Goal: Transaction & Acquisition: Purchase product/service

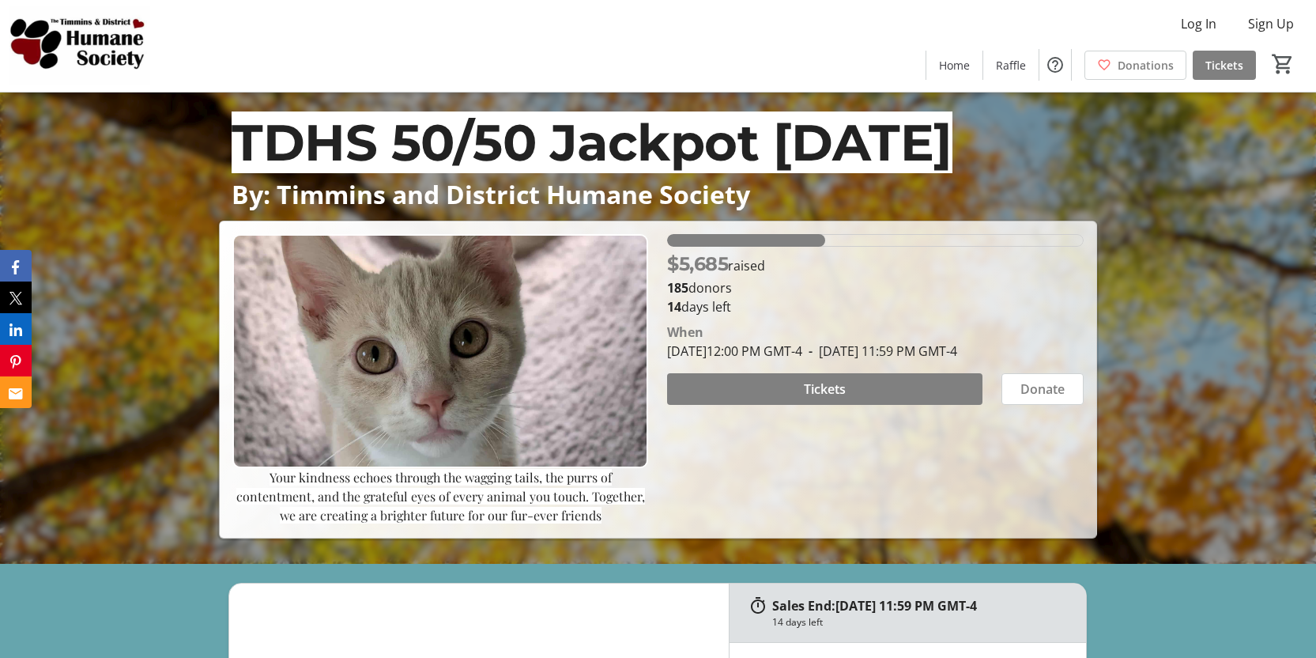
scroll to position [95, 0]
click at [824, 398] on span "Tickets" at bounding box center [825, 388] width 42 height 19
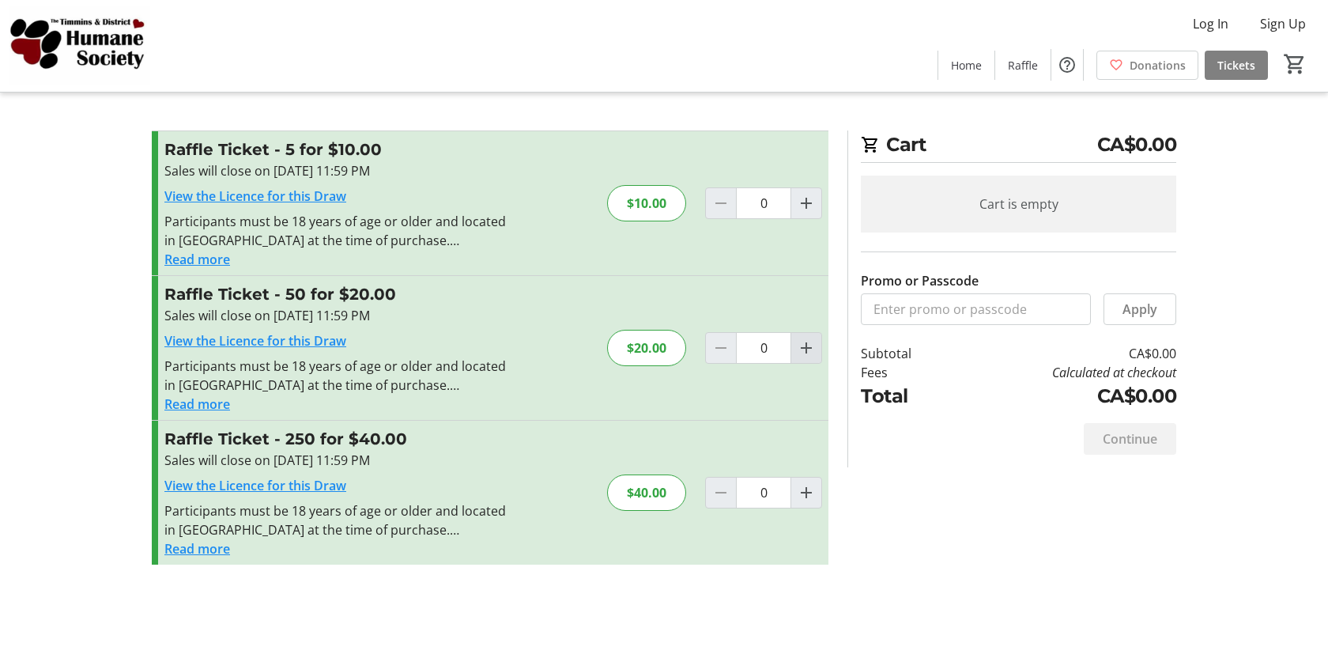
click at [808, 354] on mat-icon "Increment by one" at bounding box center [806, 347] width 19 height 19
type input "1"
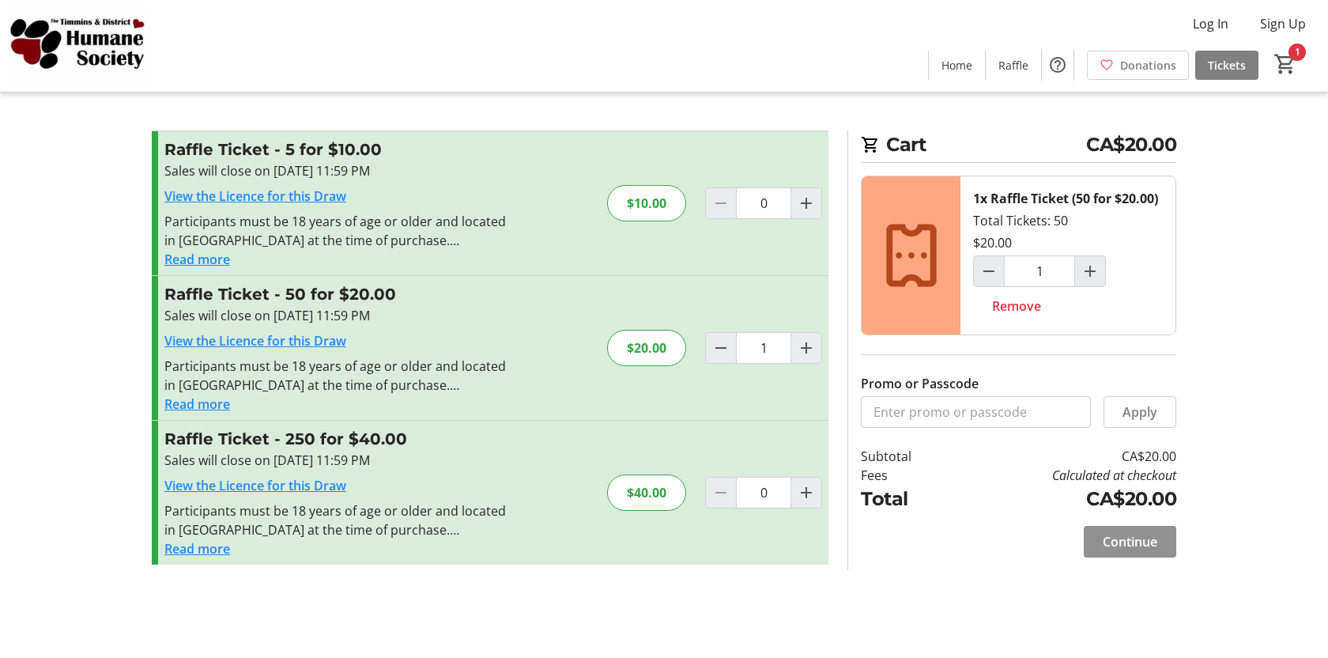
click at [1113, 542] on span "Continue" at bounding box center [1130, 541] width 55 height 19
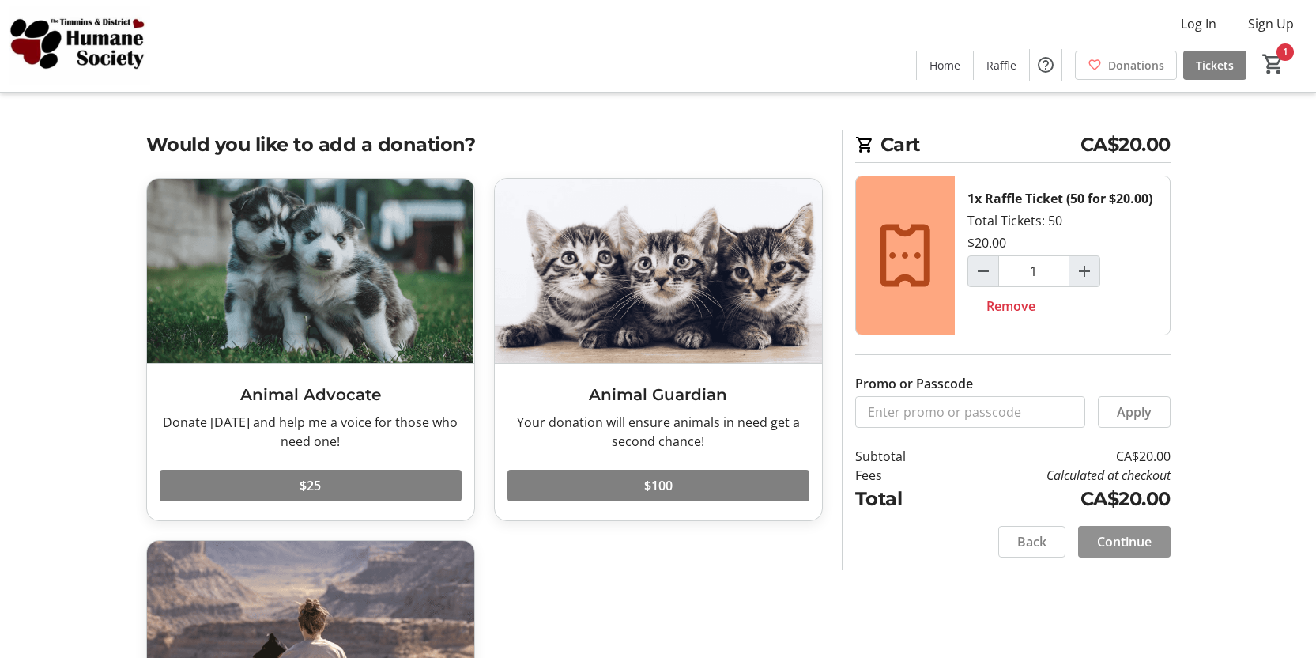
click at [1123, 542] on span "Continue" at bounding box center [1124, 541] width 55 height 19
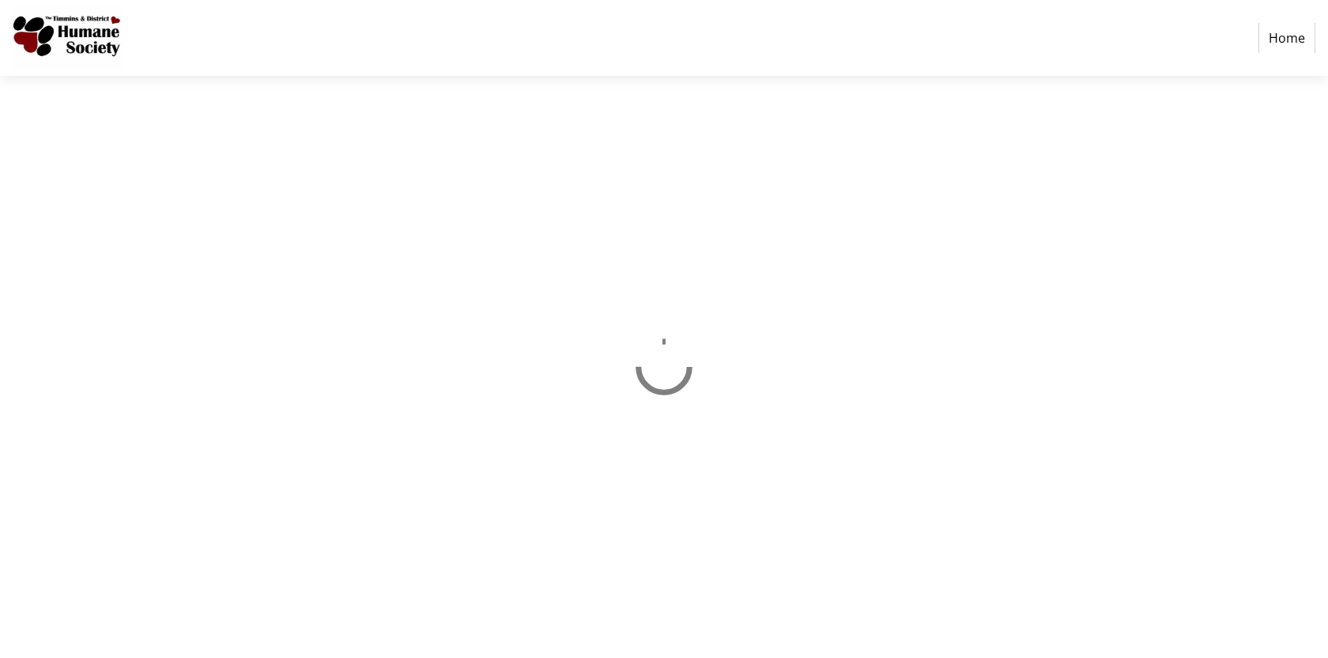
select select "CA"
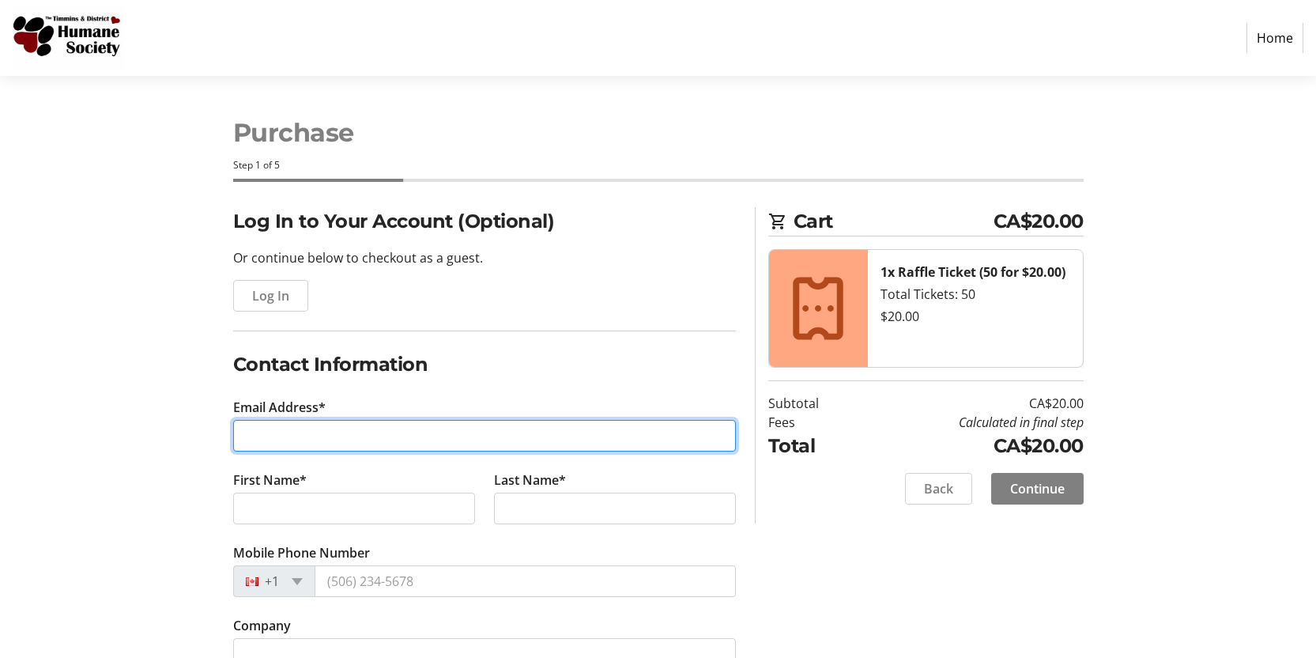
click at [395, 442] on input "Email Address*" at bounding box center [484, 436] width 503 height 32
type input "[EMAIL_ADDRESS][DOMAIN_NAME]"
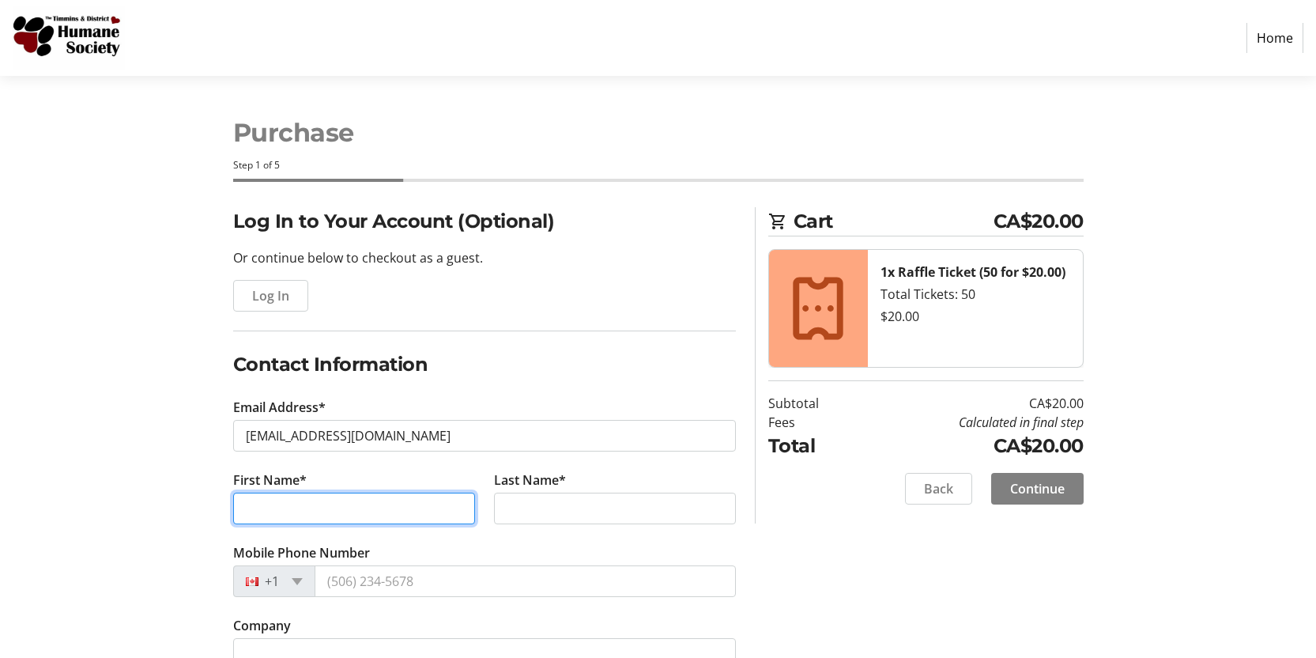
type input "[PERSON_NAME]"
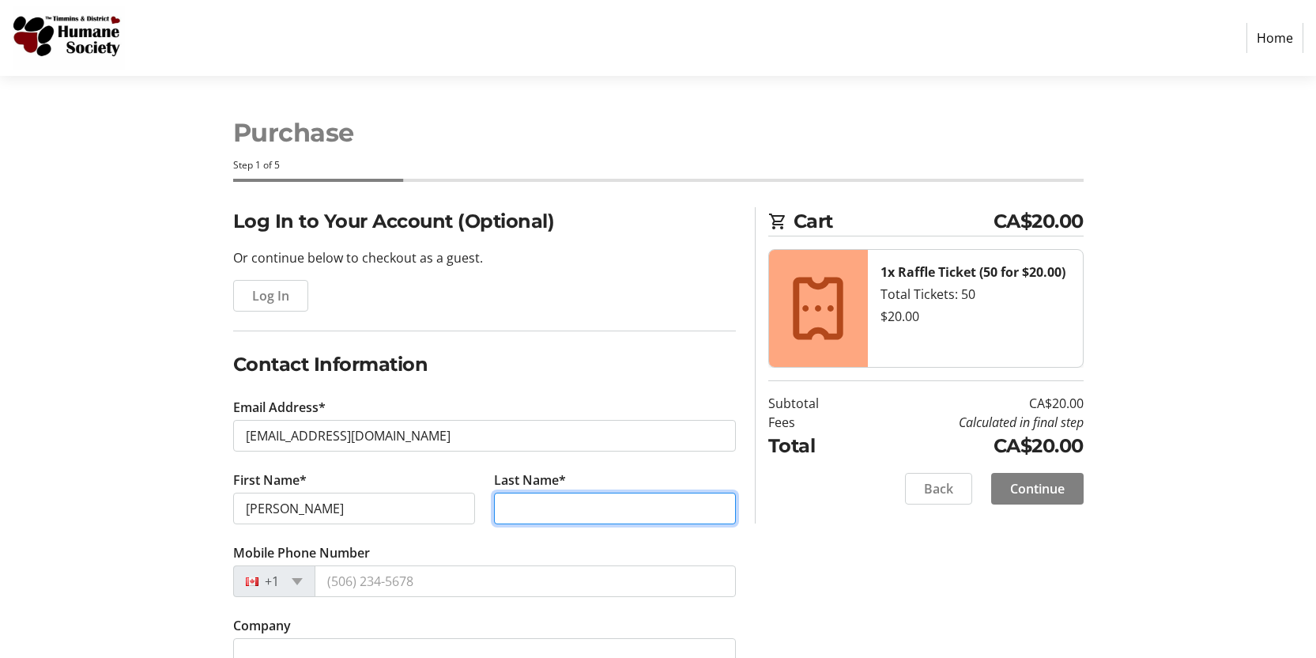
type input "[PERSON_NAME]"
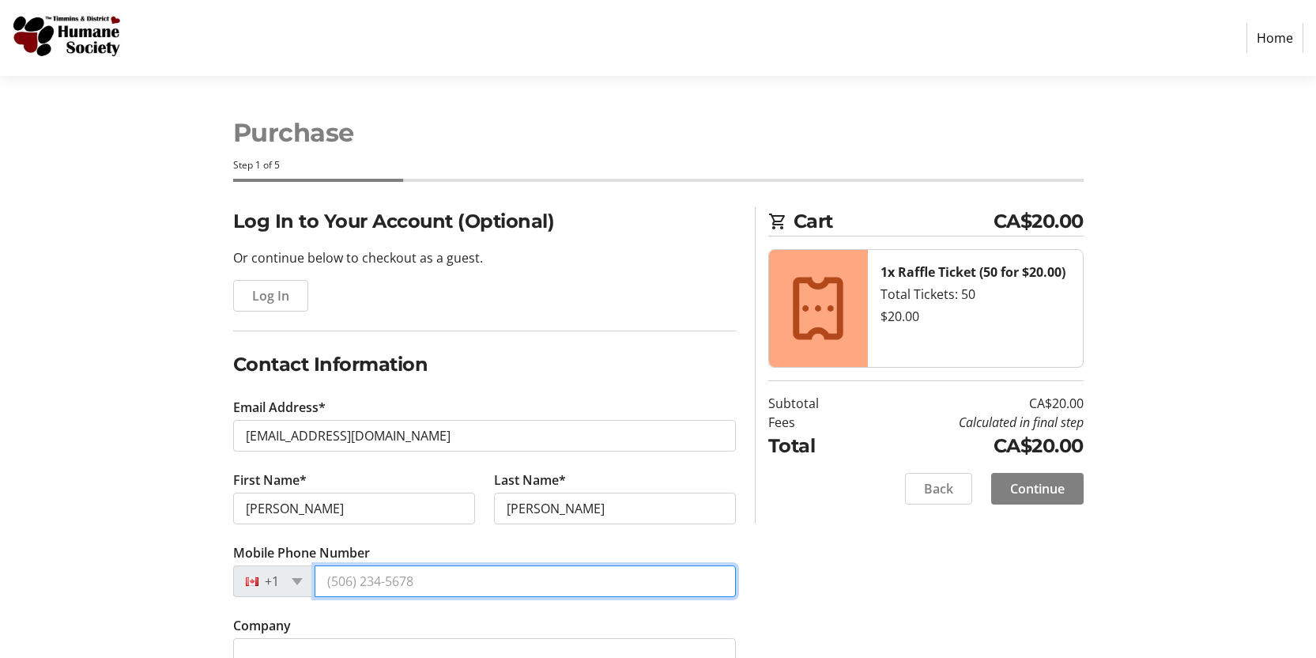
type input "[PHONE_NUMBER]"
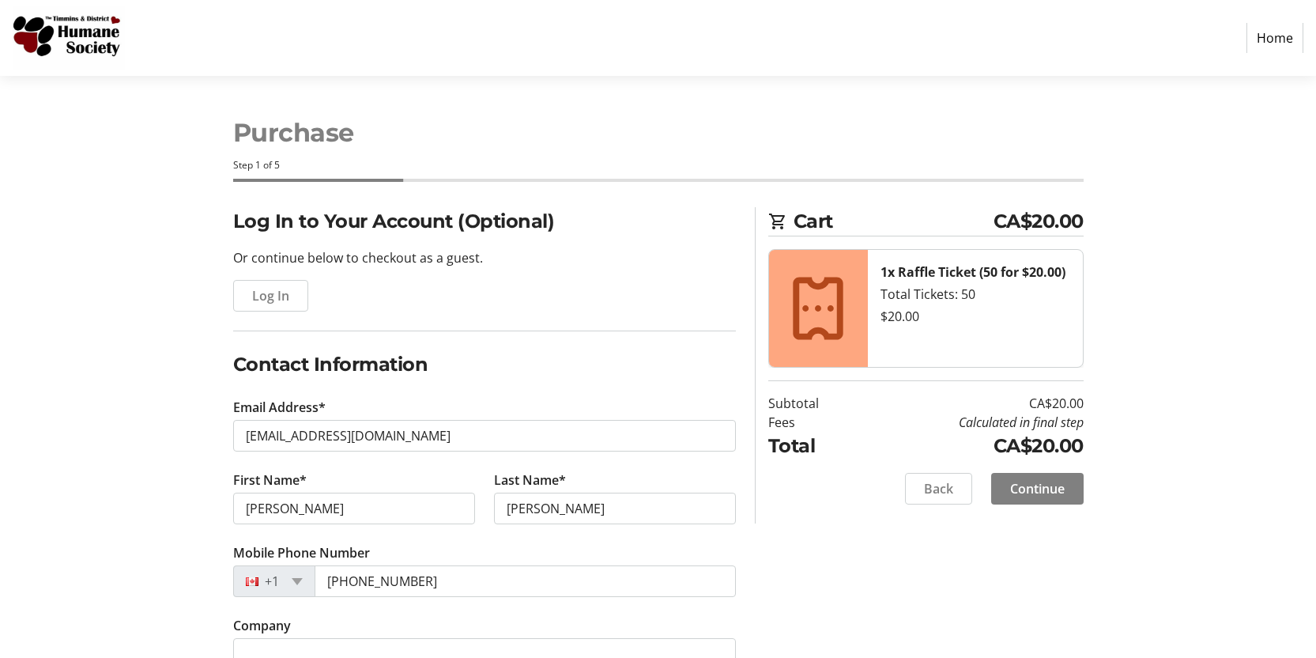
type input "[STREET_ADDRESS]"
type input "Timmins"
select select "ON"
type input "P4N3H2"
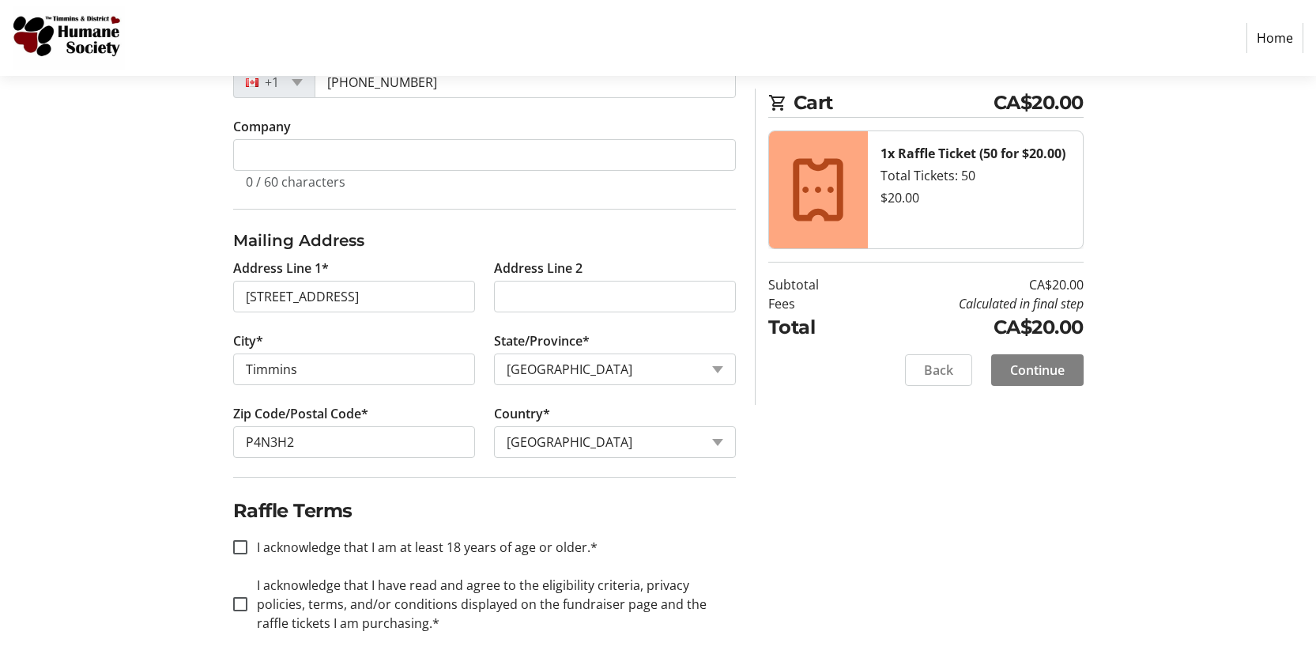
scroll to position [512, 0]
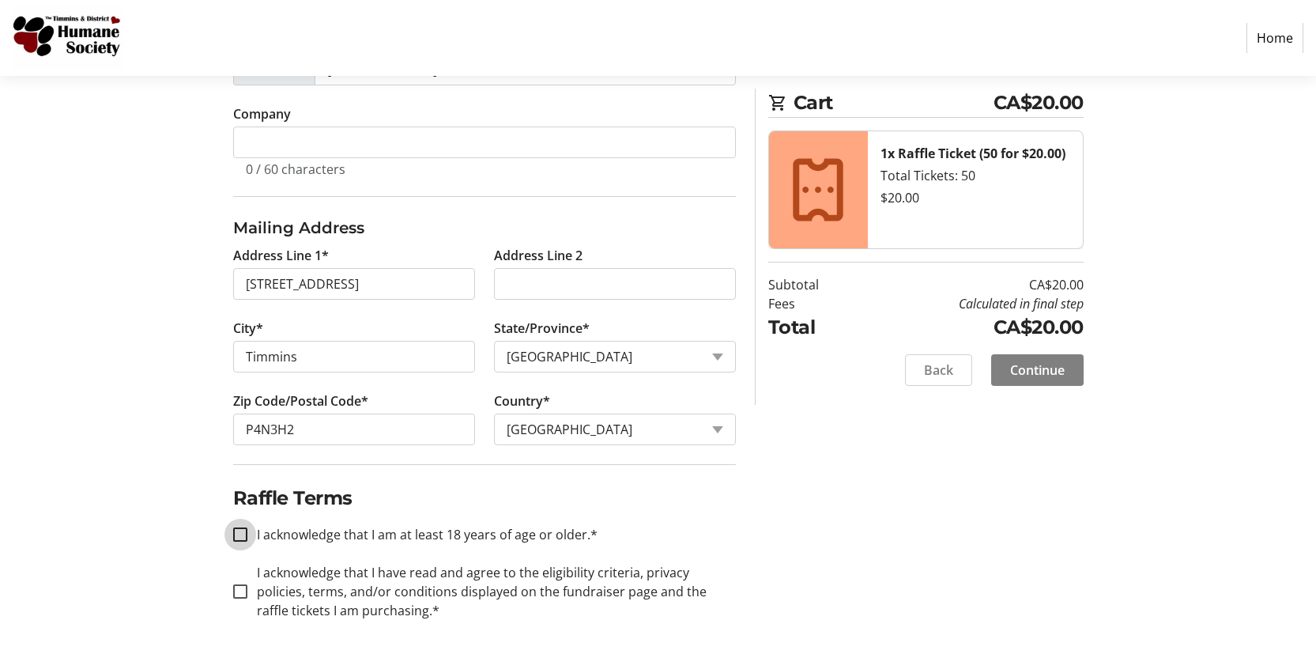
click at [243, 538] on input "I acknowledge that I am at least 18 years of age or older.*" at bounding box center [240, 534] width 14 height 14
checkbox input "true"
click at [240, 593] on input "I acknowledge that I have read and agree to the eligibility criteria, privacy p…" at bounding box center [240, 591] width 14 height 14
checkbox input "true"
click at [1018, 373] on span "Continue" at bounding box center [1037, 370] width 55 height 19
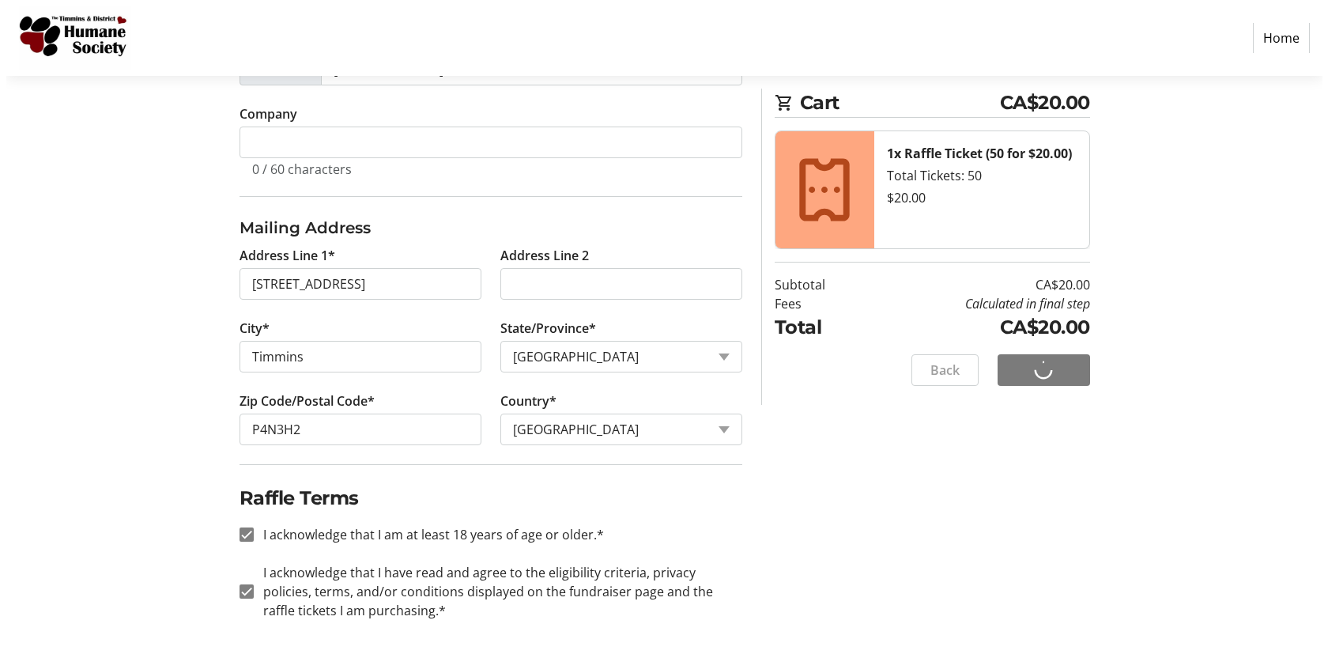
scroll to position [0, 0]
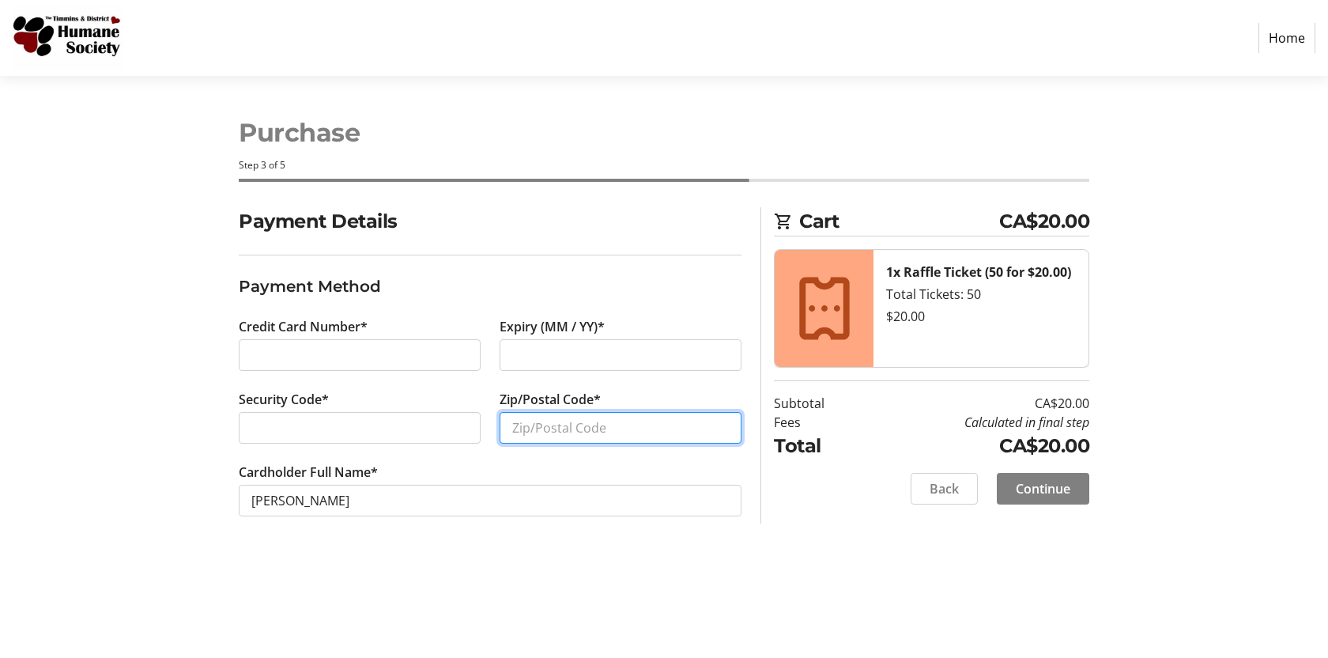
click at [546, 428] on input "Zip/Postal Code*" at bounding box center [621, 428] width 242 height 32
type input "P4N3H2"
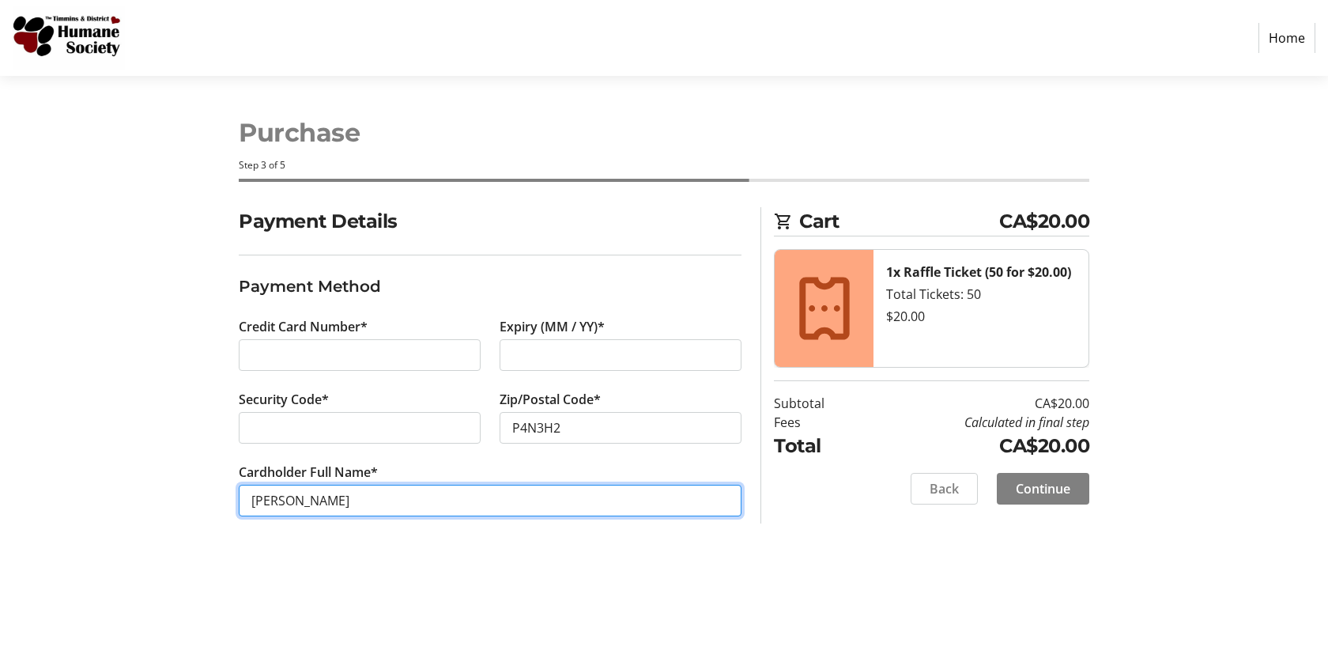
click at [304, 501] on input "[PERSON_NAME]" at bounding box center [490, 501] width 503 height 32
click at [254, 502] on input "[PERSON_NAME]" at bounding box center [490, 501] width 503 height 32
type input "[PERSON_NAME]"
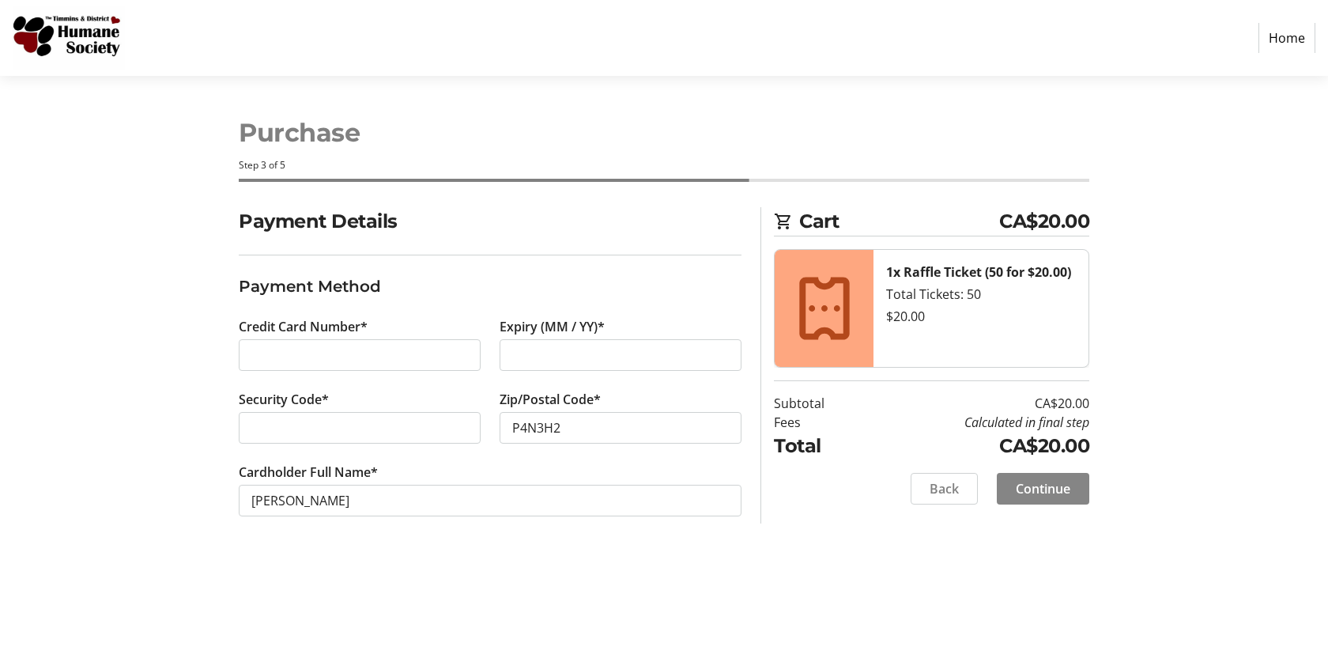
click at [1041, 489] on span "Continue" at bounding box center [1043, 488] width 55 height 19
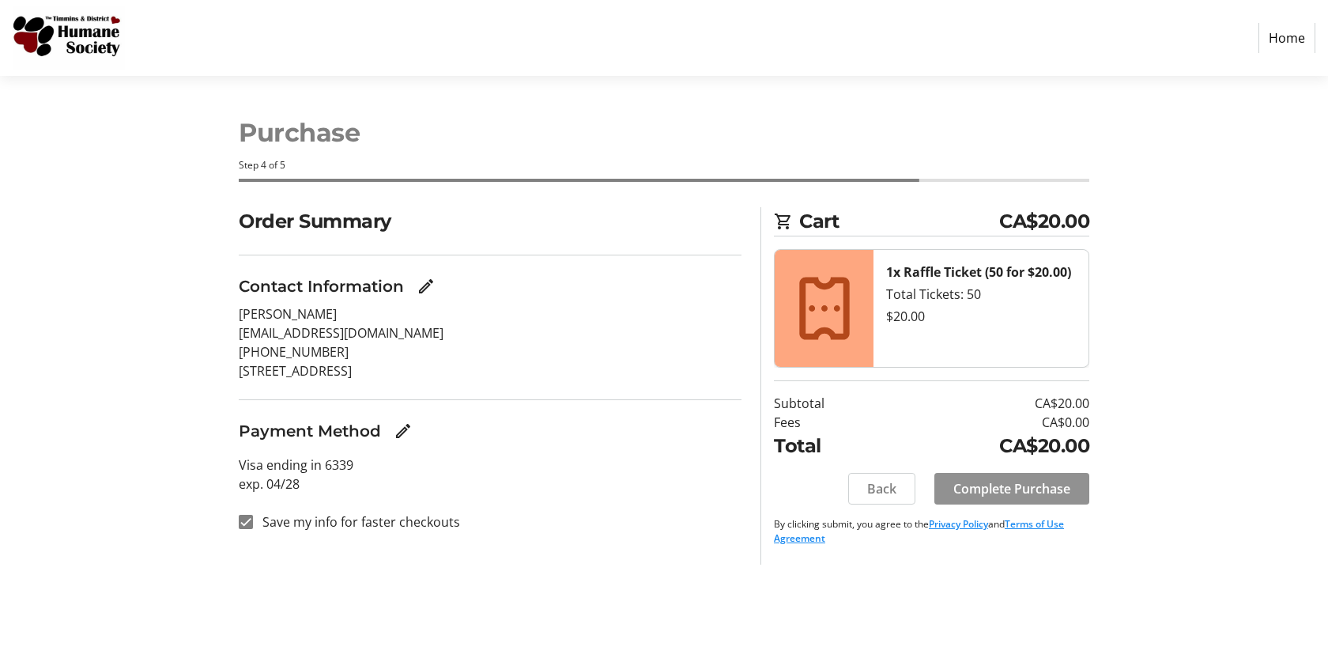
click at [1036, 489] on span "Complete Purchase" at bounding box center [1012, 488] width 117 height 19
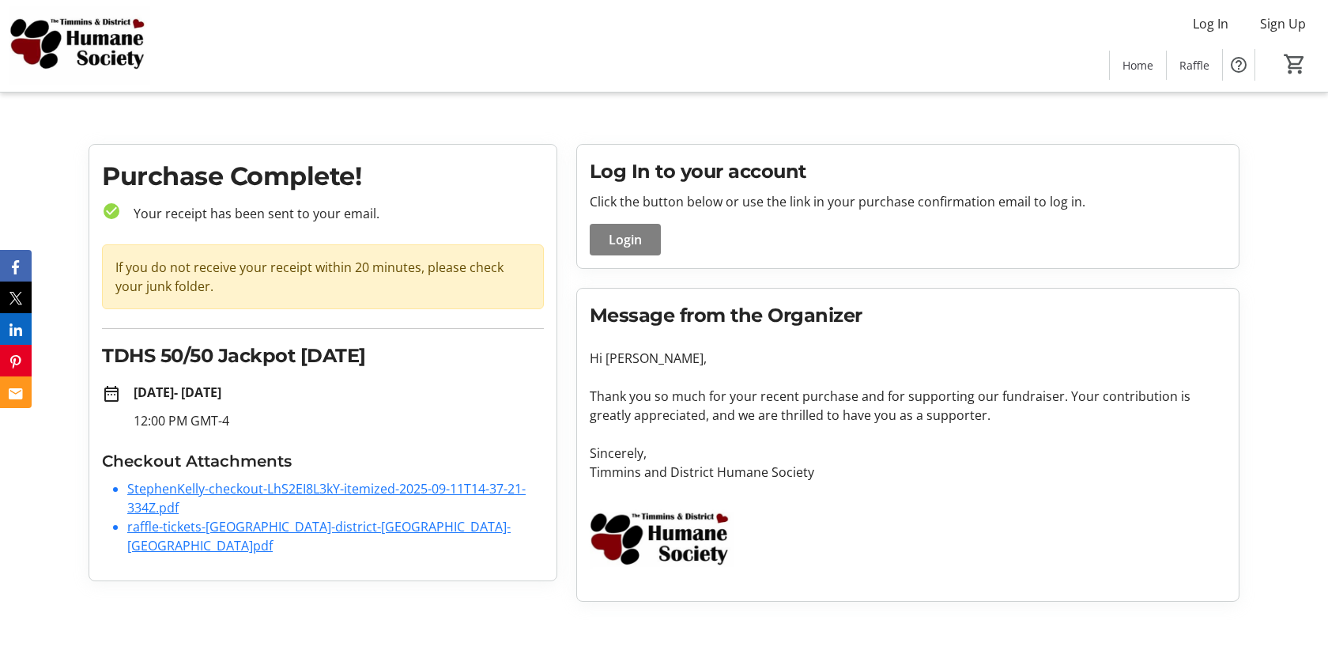
click at [327, 525] on link "raffle-tickets-[GEOGRAPHIC_DATA]-district-[GEOGRAPHIC_DATA]-[GEOGRAPHIC_DATA]pdf" at bounding box center [318, 536] width 383 height 36
